Goal: Check status: Check status

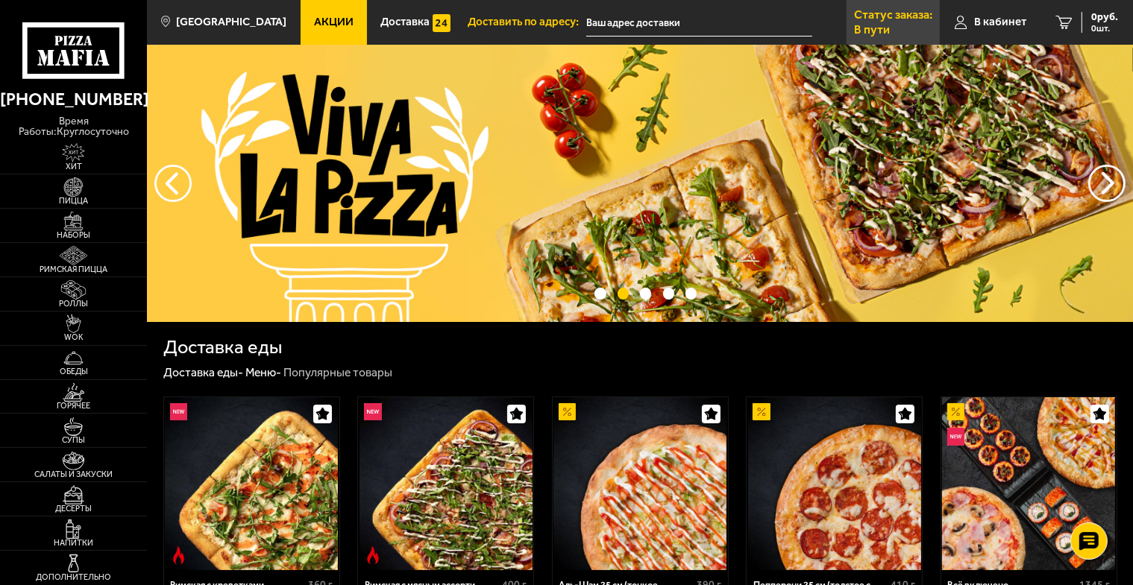
click at [915, 25] on link "Статус заказа: В пути" at bounding box center [893, 22] width 93 height 45
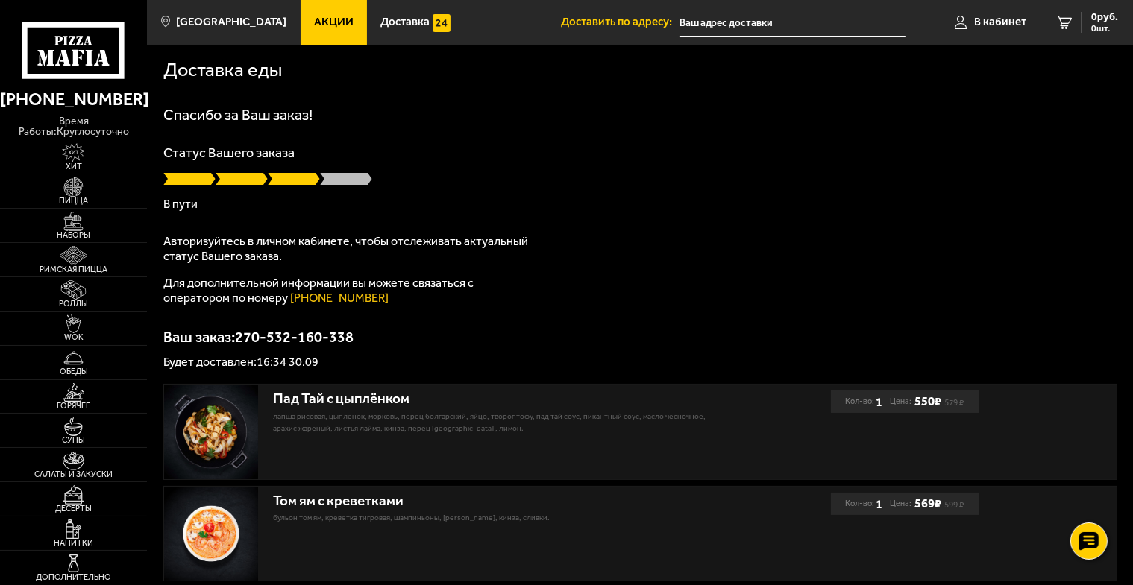
click at [746, 24] on input "text" at bounding box center [792, 23] width 227 height 28
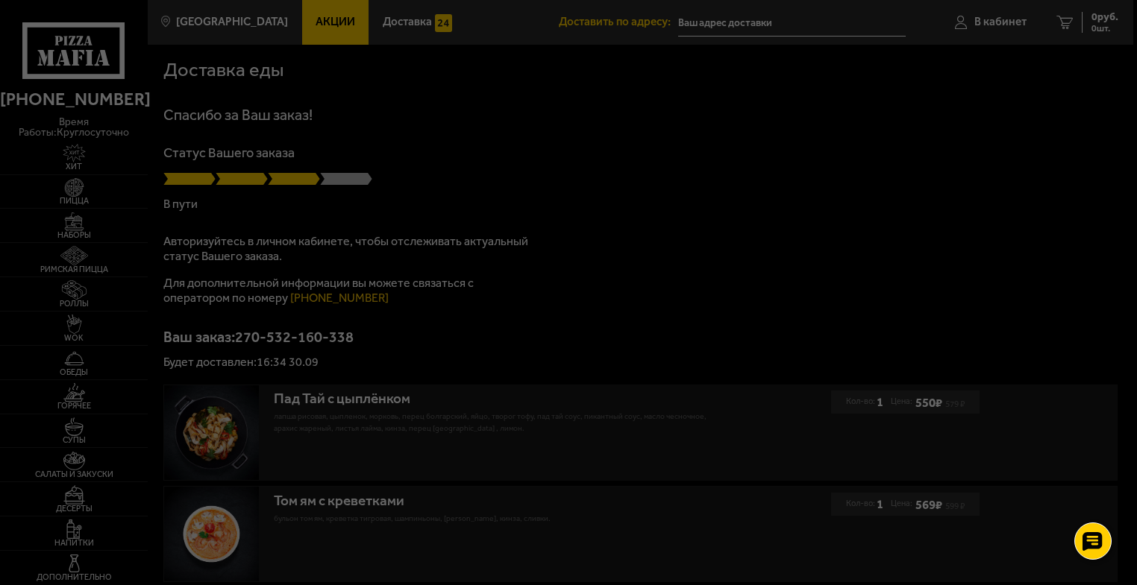
type input "[STREET_ADDRESS]"
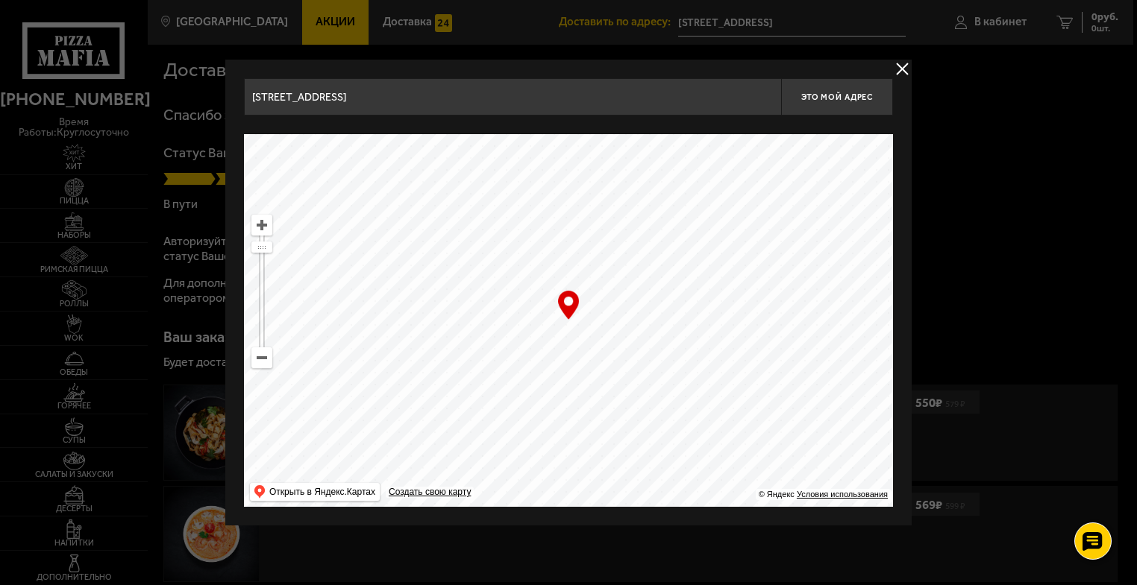
click at [905, 69] on button "delivery type" at bounding box center [902, 69] width 19 height 19
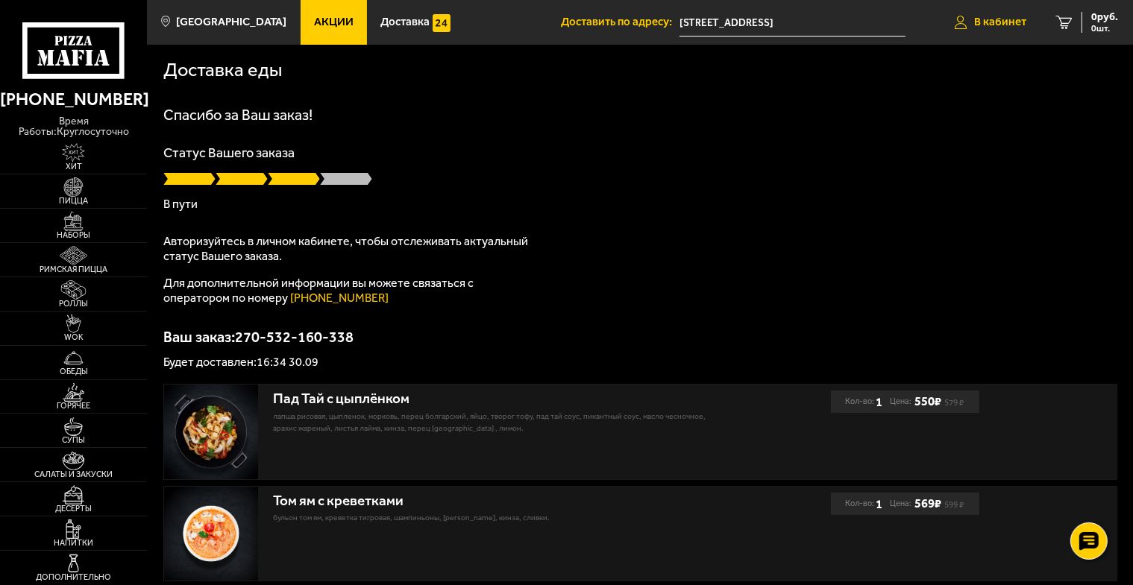
drag, startPoint x: 990, startPoint y: 26, endPoint x: 1009, endPoint y: 19, distance: 19.8
click at [1009, 19] on span "В кабинет" at bounding box center [1000, 21] width 52 height 11
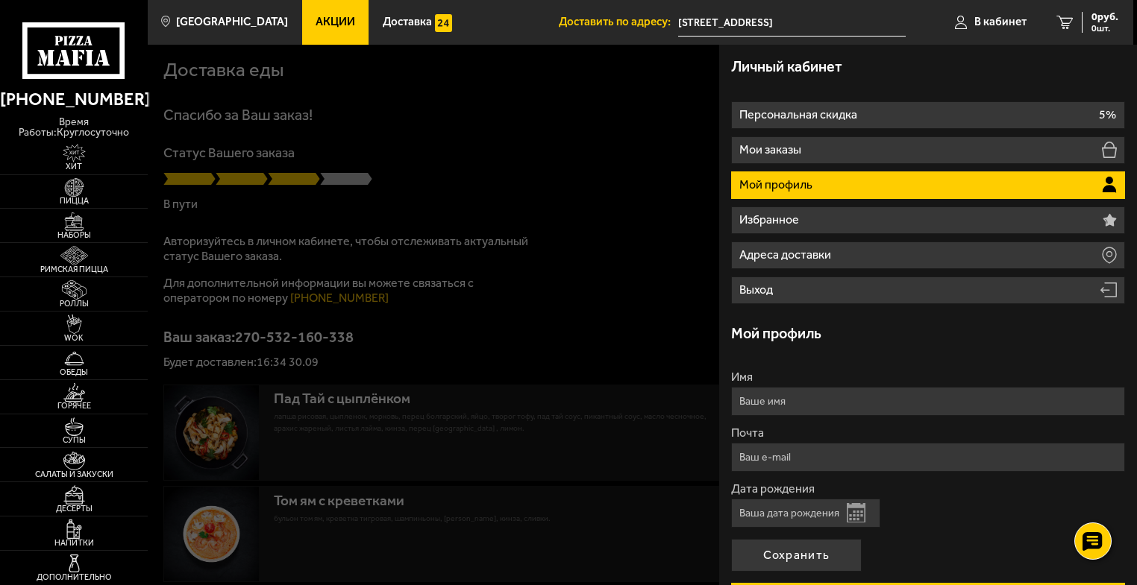
click at [981, 186] on li "Мой профиль" at bounding box center [928, 186] width 394 height 28
click at [621, 209] on div at bounding box center [716, 337] width 1137 height 585
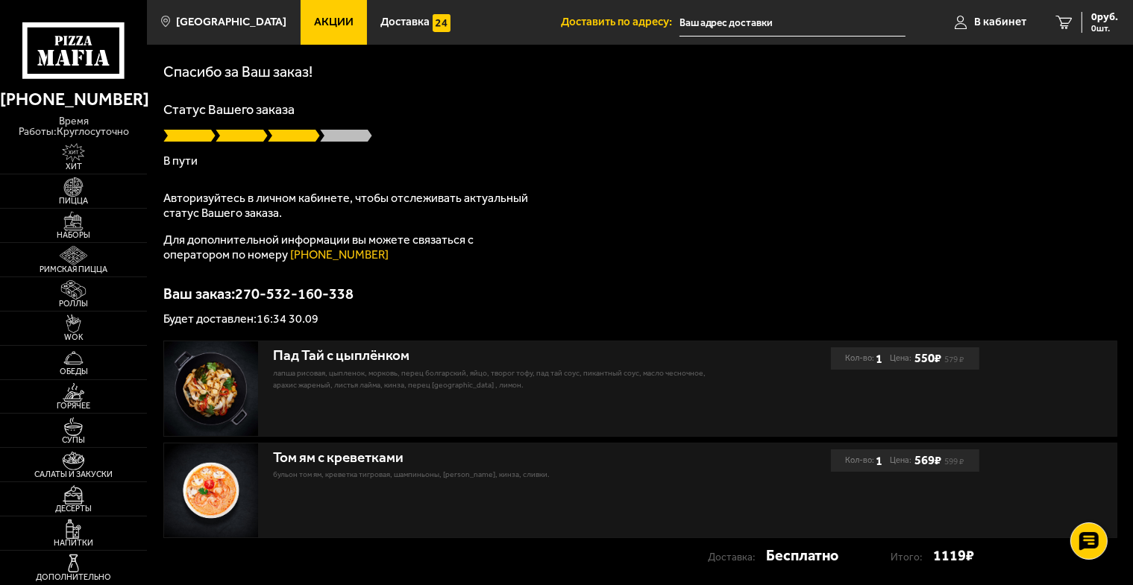
scroll to position [141, 0]
